Goal: Find specific page/section: Find specific page/section

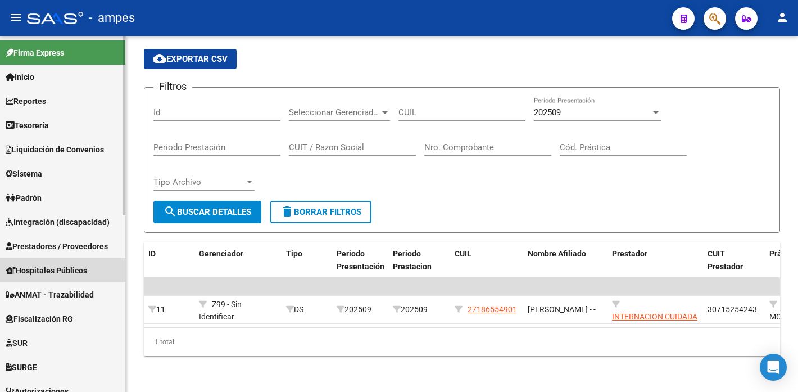
click at [50, 269] on span "Hospitales Públicos" at bounding box center [46, 270] width 81 height 12
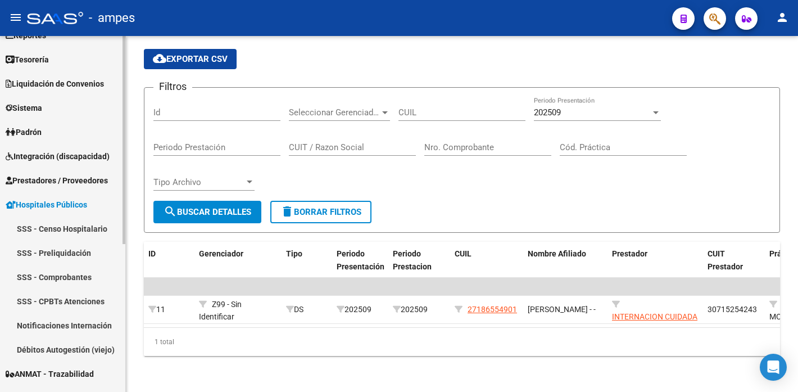
scroll to position [71, 0]
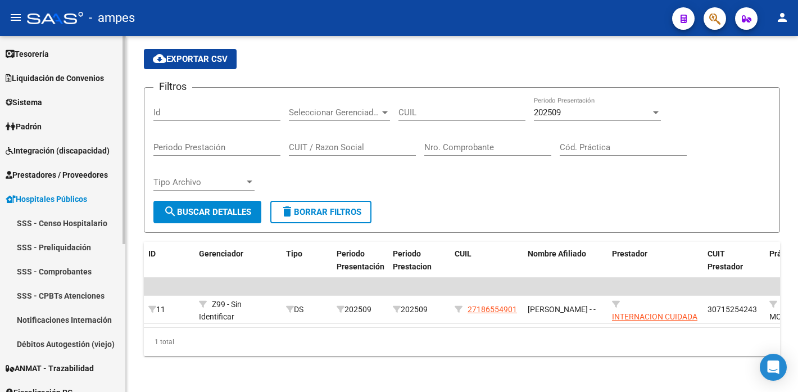
click at [72, 244] on link "SSS - Preliquidación" at bounding box center [62, 247] width 125 height 24
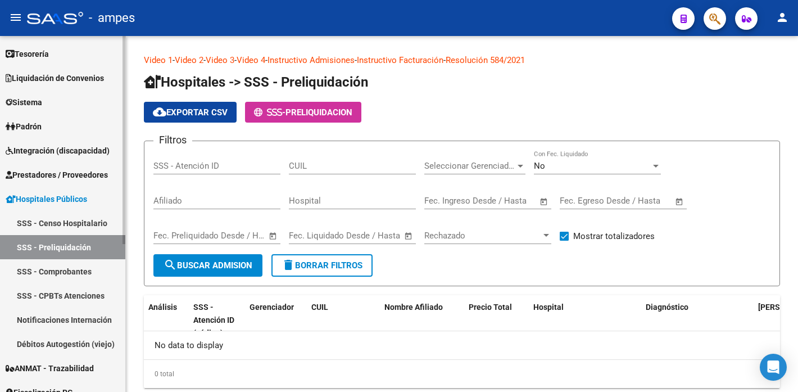
click at [85, 55] on link "Tesorería" at bounding box center [62, 54] width 125 height 24
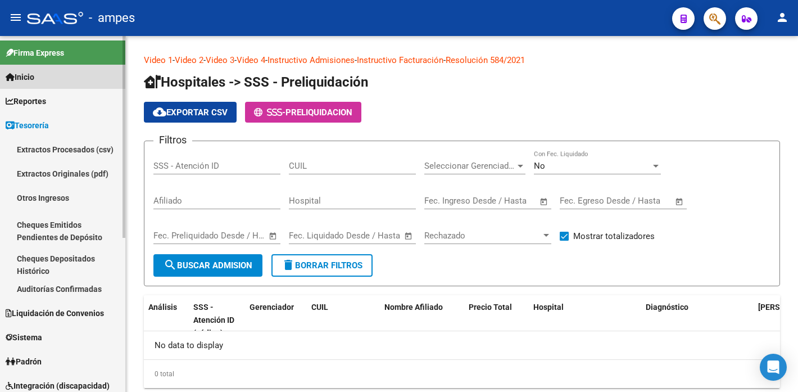
click at [57, 85] on link "Inicio" at bounding box center [62, 77] width 125 height 24
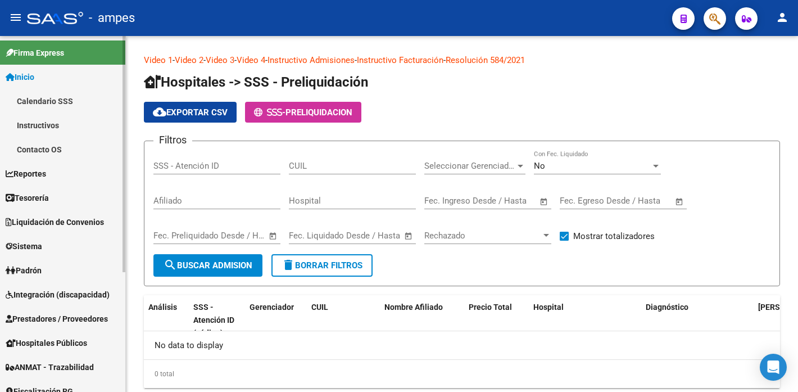
click at [57, 100] on link "Calendario SSS" at bounding box center [62, 101] width 125 height 24
